Goal: Transaction & Acquisition: Purchase product/service

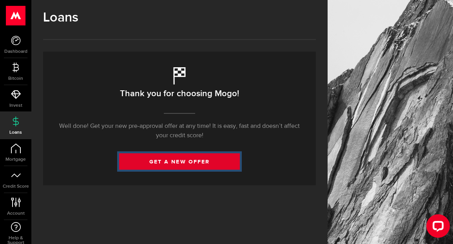
click at [161, 164] on link "get a new offer" at bounding box center [179, 161] width 121 height 16
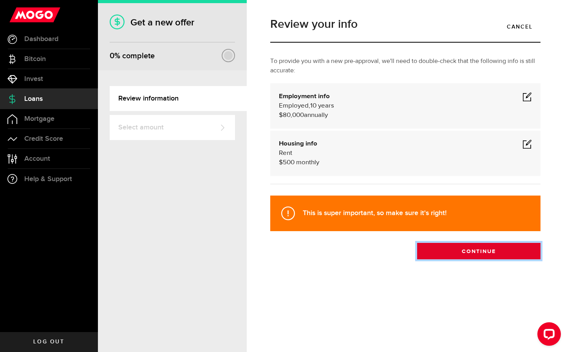
click at [452, 244] on button "Continue" at bounding box center [478, 251] width 123 height 16
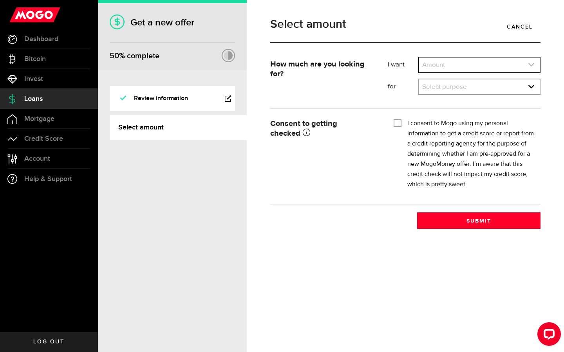
click at [452, 67] on link "expand select" at bounding box center [479, 65] width 121 height 15
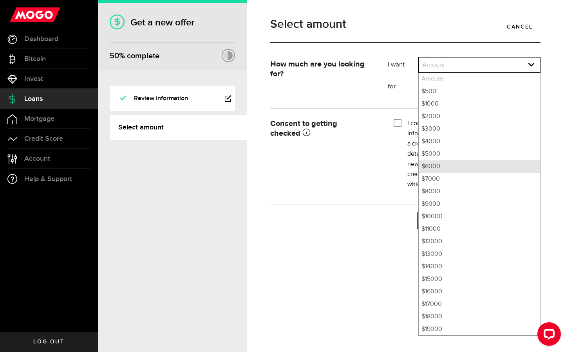
click at [452, 170] on li "$6000" at bounding box center [479, 166] width 121 height 13
select select "6000"
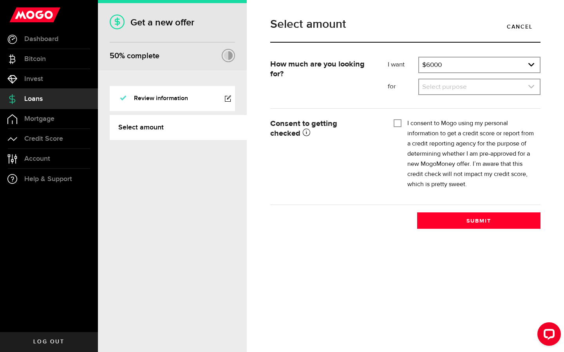
click at [452, 92] on link "expand select" at bounding box center [479, 86] width 121 height 15
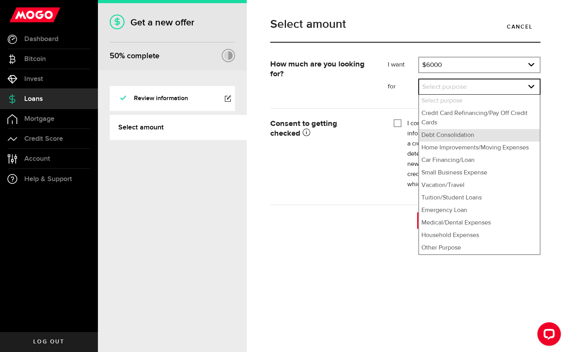
click at [452, 134] on li "Debt Consolidation" at bounding box center [479, 135] width 121 height 13
select select "Debt Consolidation"
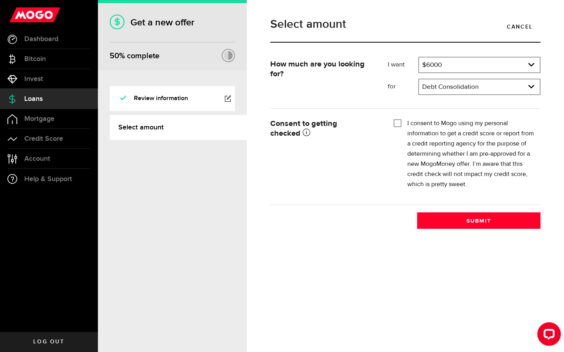
click at [402, 121] on div "I consent to Mogo using my personal information to get a credit score or report…" at bounding box center [463, 154] width 141 height 71
click at [399, 123] on input "I consent to Mogo using my personal information to get a credit score or report…" at bounding box center [397, 123] width 8 height 8
checkbox input "true"
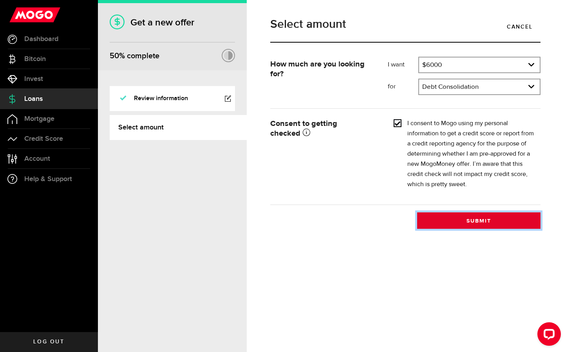
click at [452, 221] on button "Submit" at bounding box center [478, 221] width 123 height 16
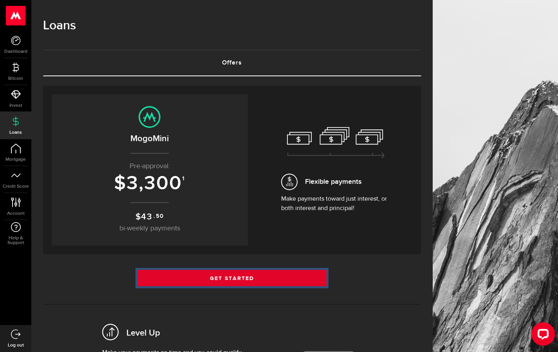
click at [259, 244] on link "Get Started" at bounding box center [231, 278] width 189 height 16
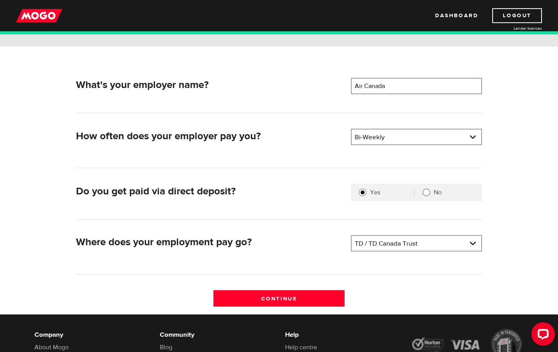
scroll to position [92, 0]
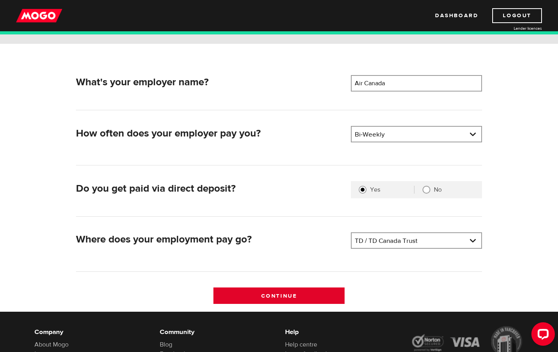
click at [318, 296] on input "Continue" at bounding box center [278, 296] width 131 height 16
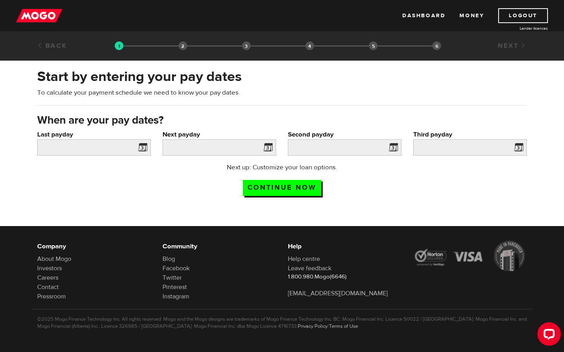
click at [143, 146] on span at bounding box center [141, 148] width 12 height 13
click at [144, 152] on span at bounding box center [141, 148] width 12 height 13
click at [143, 149] on span at bounding box center [141, 148] width 12 height 13
click at [106, 150] on input "Last payday" at bounding box center [94, 147] width 114 height 16
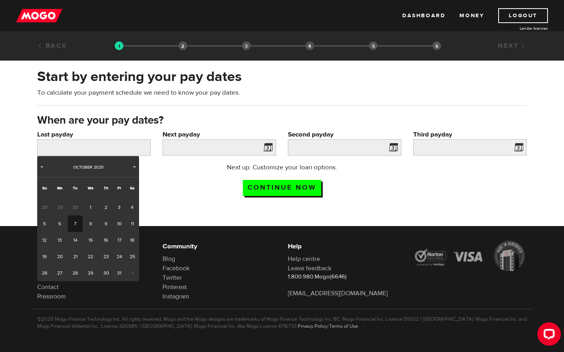
click at [272, 146] on span at bounding box center [266, 148] width 12 height 13
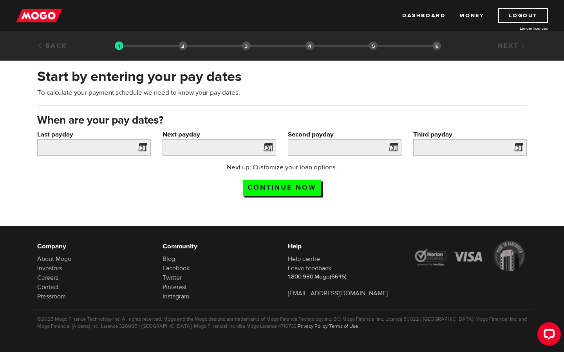
click at [267, 146] on span at bounding box center [266, 148] width 12 height 13
click at [267, 149] on span at bounding box center [266, 148] width 12 height 13
click at [100, 157] on div "Last payday Please enter your last pay date." at bounding box center [93, 146] width 125 height 33
click at [144, 147] on span at bounding box center [141, 148] width 12 height 13
click at [136, 148] on span at bounding box center [141, 148] width 12 height 13
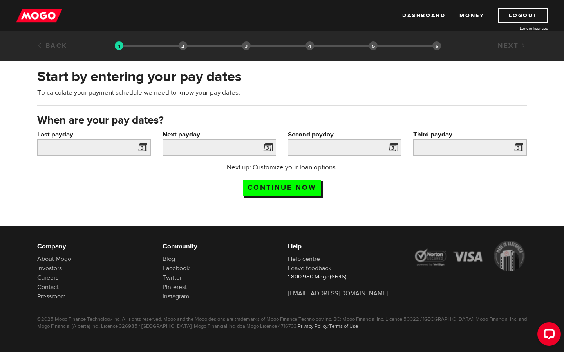
click at [152, 147] on div "Last payday Please enter your last pay date." at bounding box center [93, 146] width 125 height 33
click at [146, 146] on span at bounding box center [141, 148] width 12 height 13
click at [142, 146] on span at bounding box center [141, 148] width 12 height 13
click at [144, 149] on span at bounding box center [141, 148] width 12 height 13
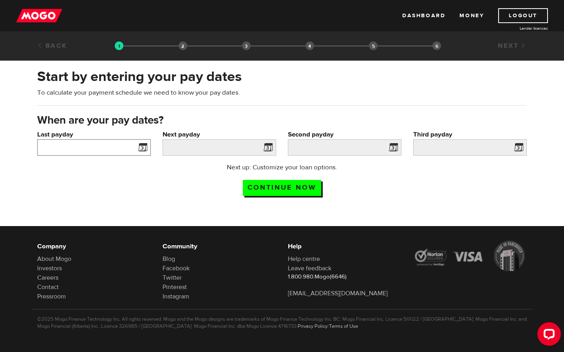
click at [107, 146] on input "Last payday" at bounding box center [94, 147] width 114 height 16
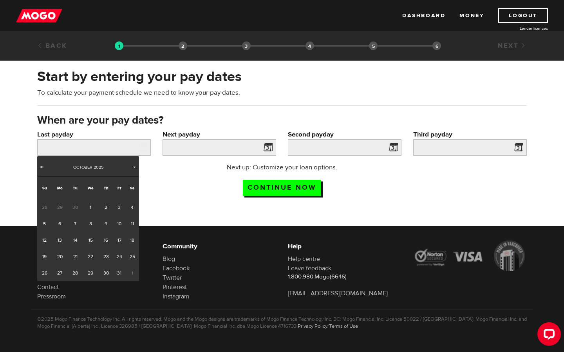
click at [42, 168] on span "Prev" at bounding box center [42, 167] width 6 height 6
click at [94, 259] on link "24" at bounding box center [91, 257] width 16 height 16
type input "2025/09/24"
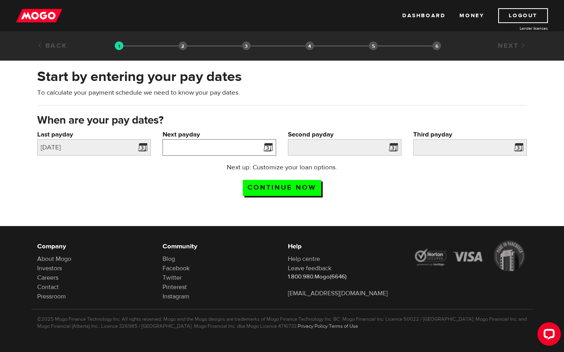
click at [250, 151] on input "Next payday" at bounding box center [219, 147] width 114 height 16
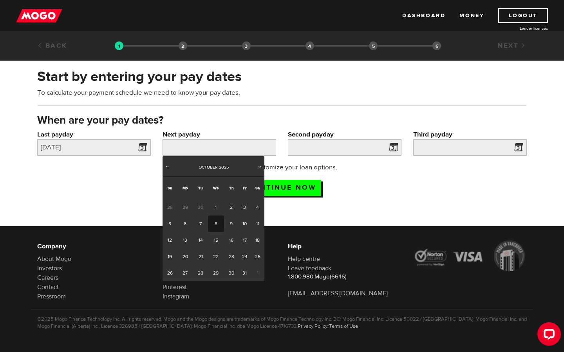
click at [218, 225] on link "8" at bounding box center [216, 224] width 16 height 16
type input "2025/10/08"
type input "2025/10/22"
type input "2025/11/5"
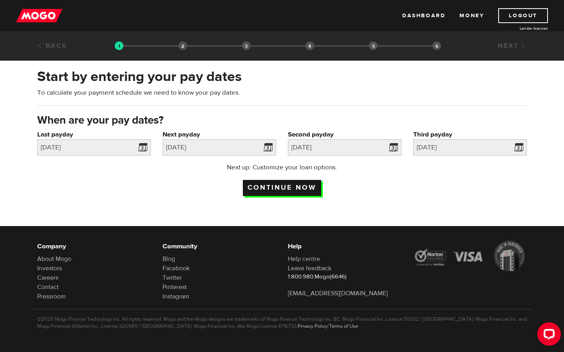
click at [293, 189] on input "Continue now" at bounding box center [282, 188] width 78 height 16
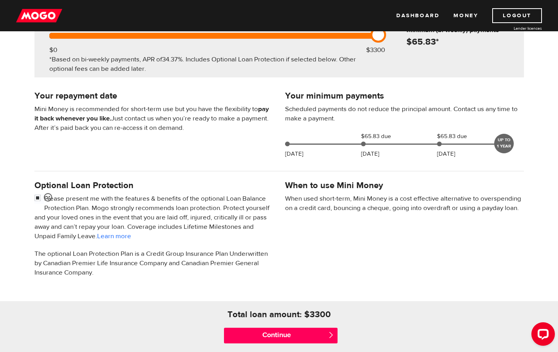
scroll to position [142, 0]
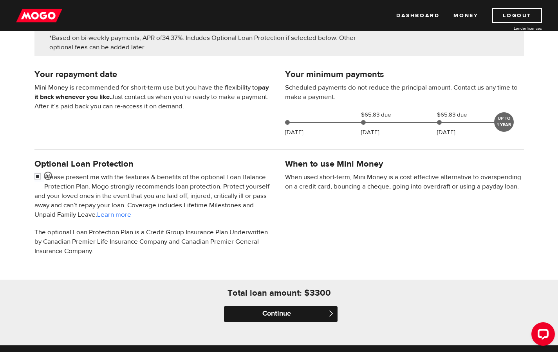
click at [278, 317] on input "Continue" at bounding box center [281, 315] width 114 height 16
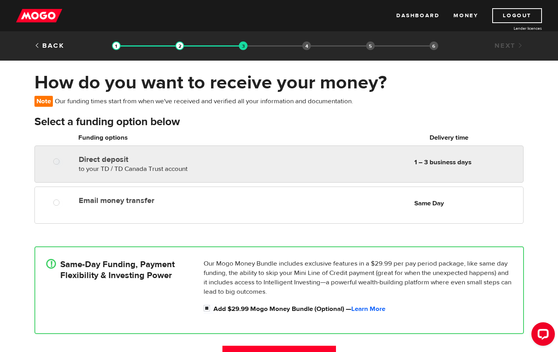
radio input "true"
click at [290, 179] on div "Direct deposit to your TD / TD Canada Trust account Delivery in 1 – 3 business …" at bounding box center [278, 164] width 489 height 37
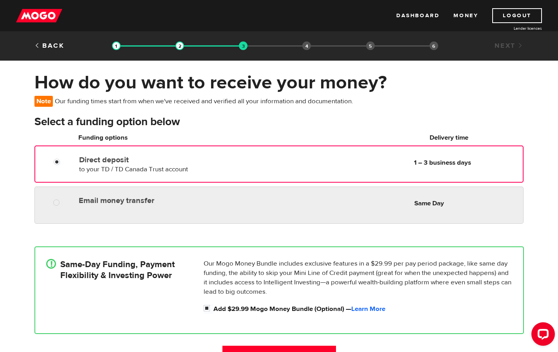
radio input "true"
click at [289, 219] on div "Email money transfer Delivery in Same Day Same Day" at bounding box center [278, 205] width 489 height 37
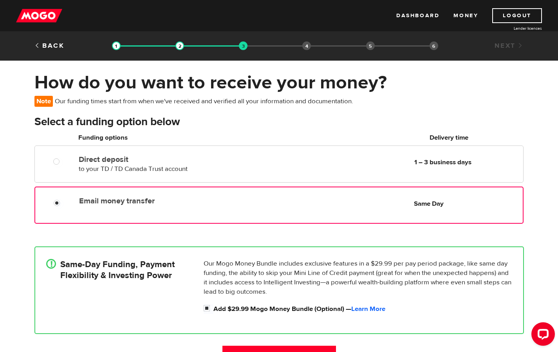
scroll to position [129, 0]
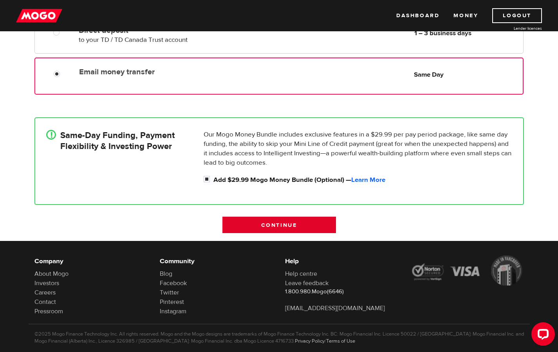
click at [294, 221] on input "Continue" at bounding box center [279, 225] width 114 height 16
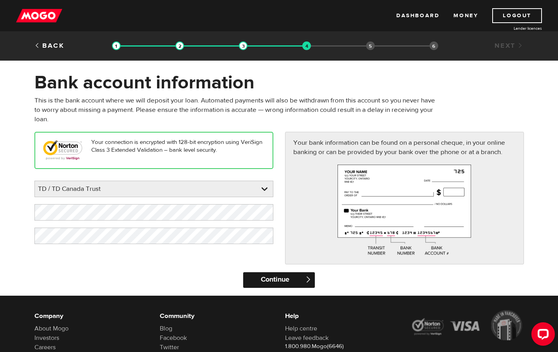
click at [288, 277] on input "Continue" at bounding box center [279, 280] width 72 height 16
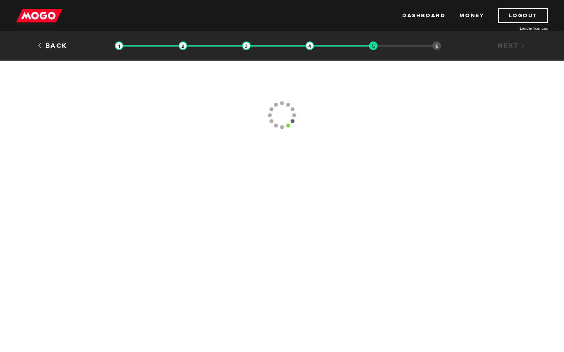
type input "[PHONE_NUMBER]"
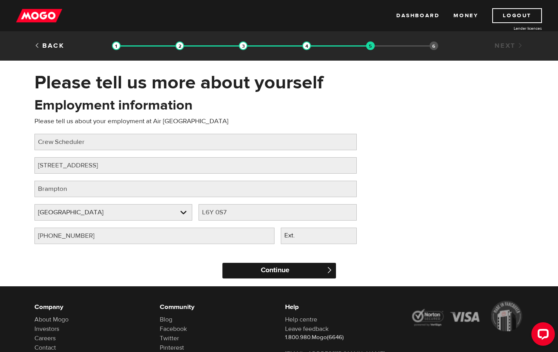
click at [288, 276] on input "Continue" at bounding box center [279, 271] width 114 height 16
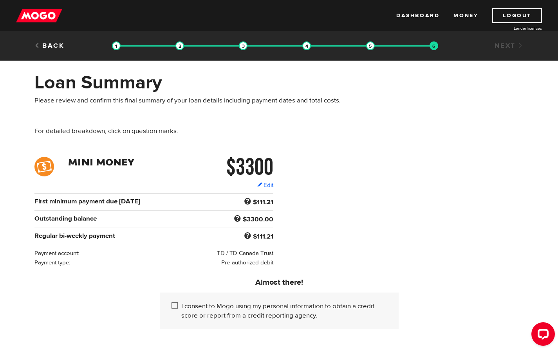
click at [169, 308] on div "I consent to Mogo using my personal information to obtain a credit score or rep…" at bounding box center [279, 311] width 239 height 37
click at [172, 307] on input "I consent to Mogo using my personal information to obtain a credit score or rep…" at bounding box center [176, 307] width 10 height 10
checkbox input "true"
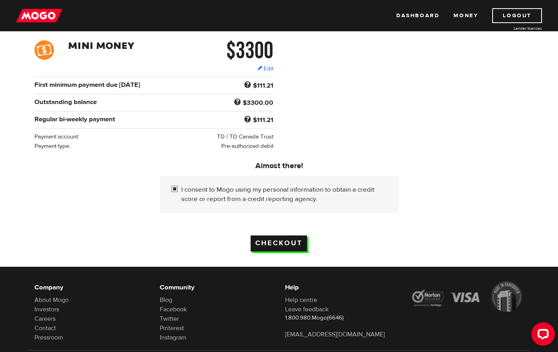
click at [303, 249] on input "Checkout" at bounding box center [279, 244] width 56 height 16
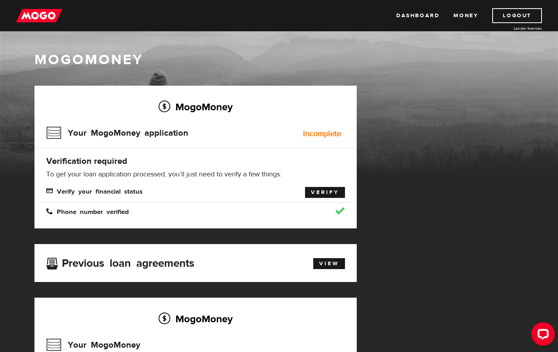
click at [328, 195] on link "Verify" at bounding box center [325, 192] width 40 height 11
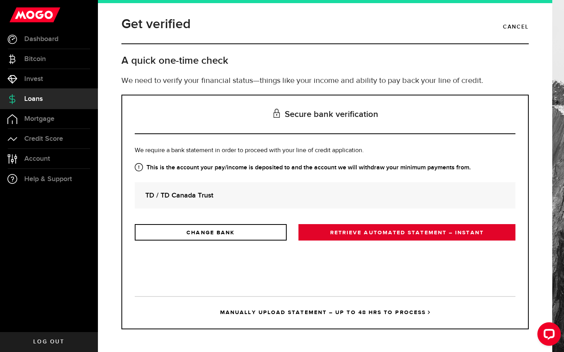
click at [350, 229] on link "RETRIEVE AUTOMATED STATEMENT – INSTANT" at bounding box center [406, 232] width 217 height 16
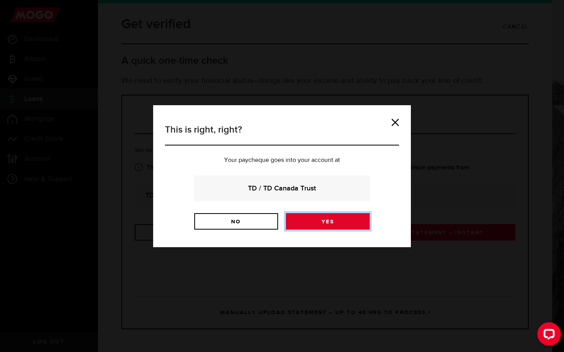
click at [346, 224] on link "Yes" at bounding box center [328, 221] width 84 height 16
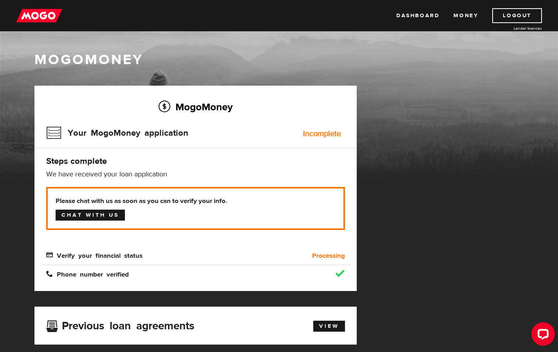
click at [121, 216] on link "Chat with us" at bounding box center [90, 215] width 69 height 11
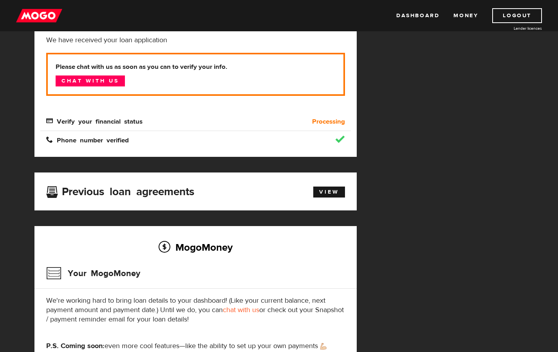
scroll to position [125, 0]
